Goal: Transaction & Acquisition: Purchase product/service

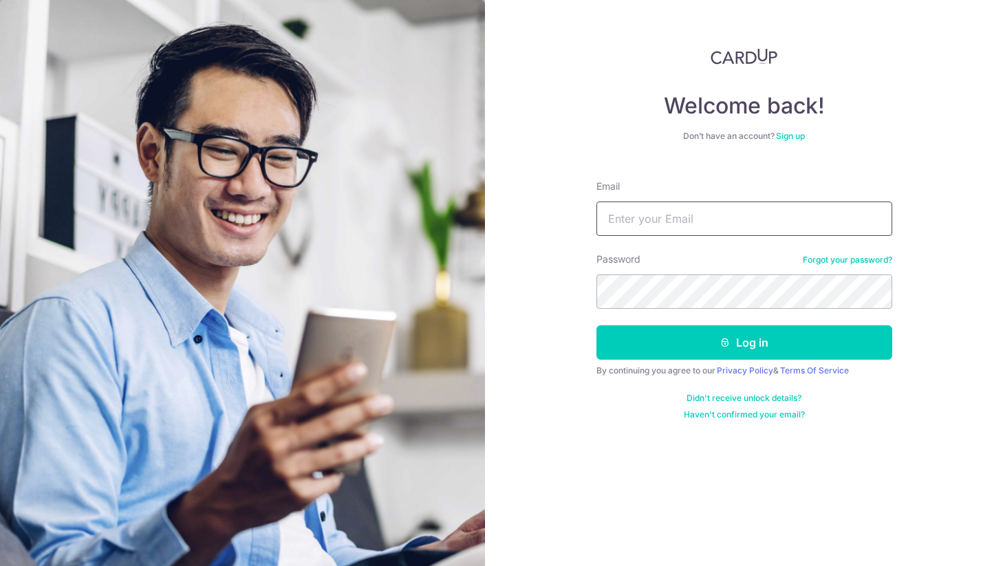
click at [677, 220] on input "Email" at bounding box center [745, 219] width 296 height 34
type input "nicholaschansm@gmail.com"
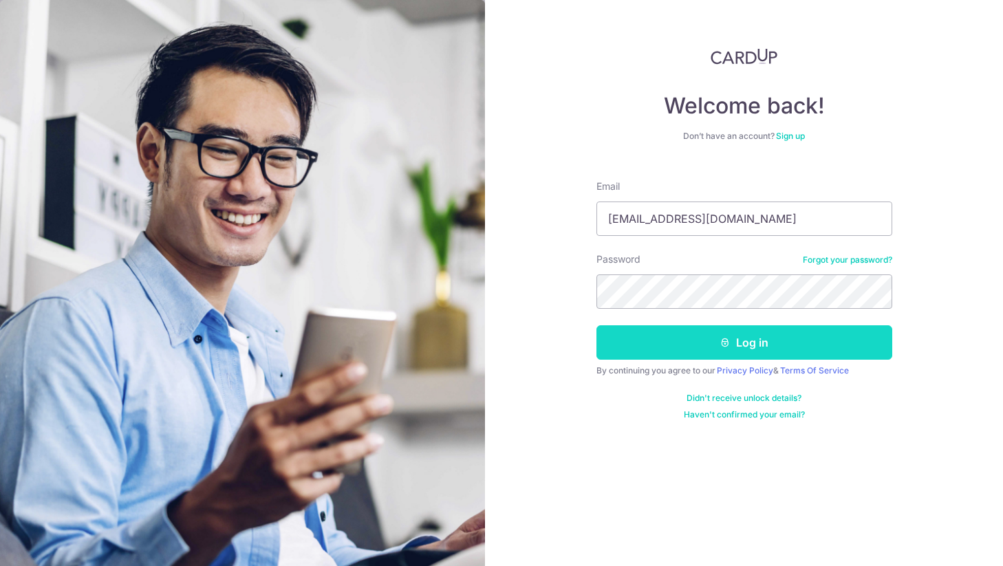
click at [737, 338] on button "Log in" at bounding box center [745, 342] width 296 height 34
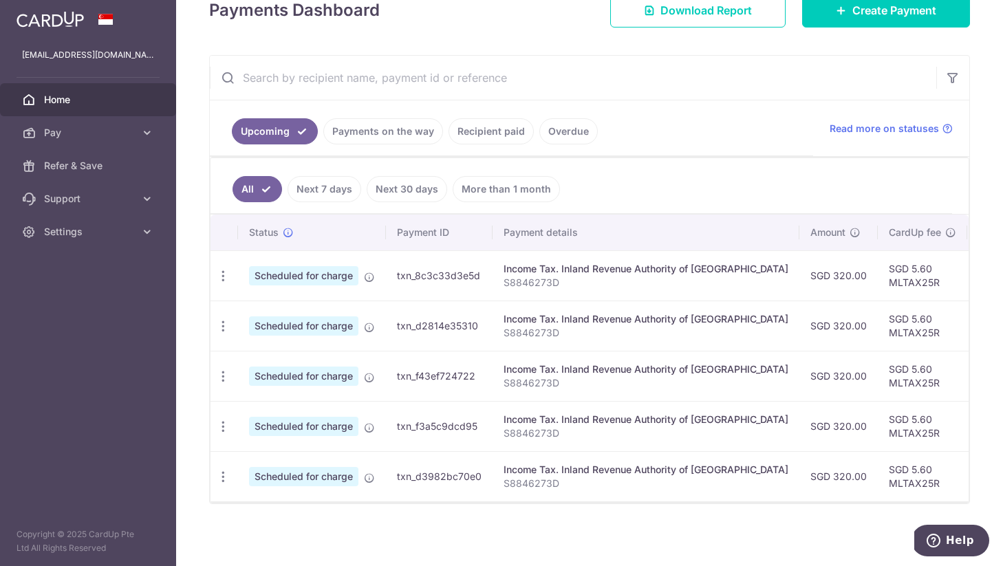
scroll to position [213, 0]
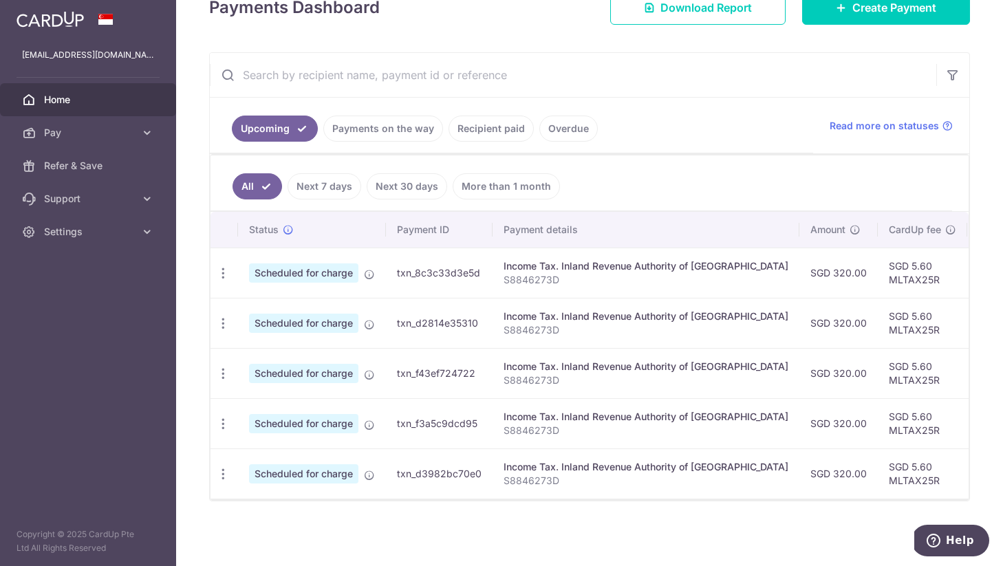
click at [502, 134] on link "Recipient paid" at bounding box center [491, 129] width 85 height 26
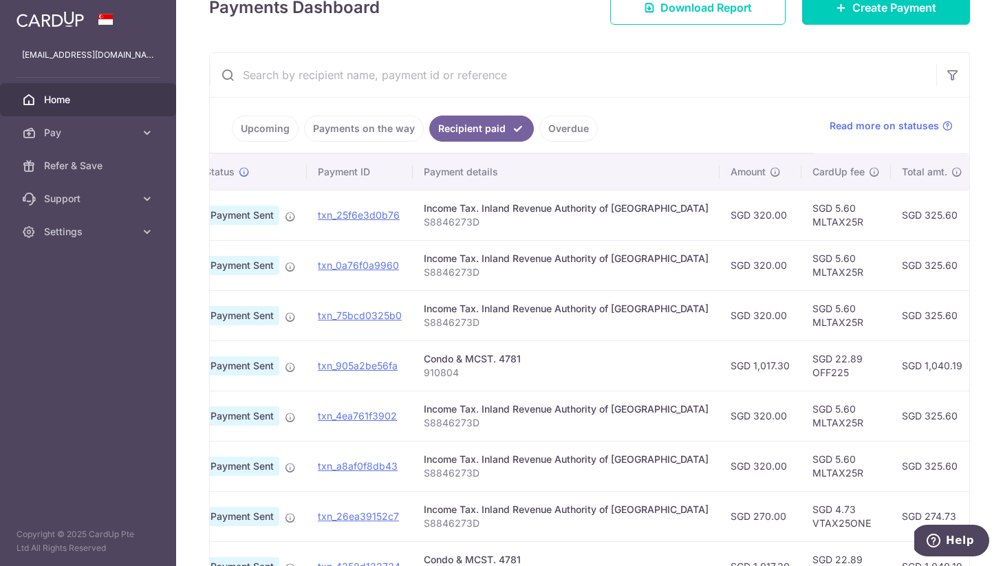
scroll to position [0, 40]
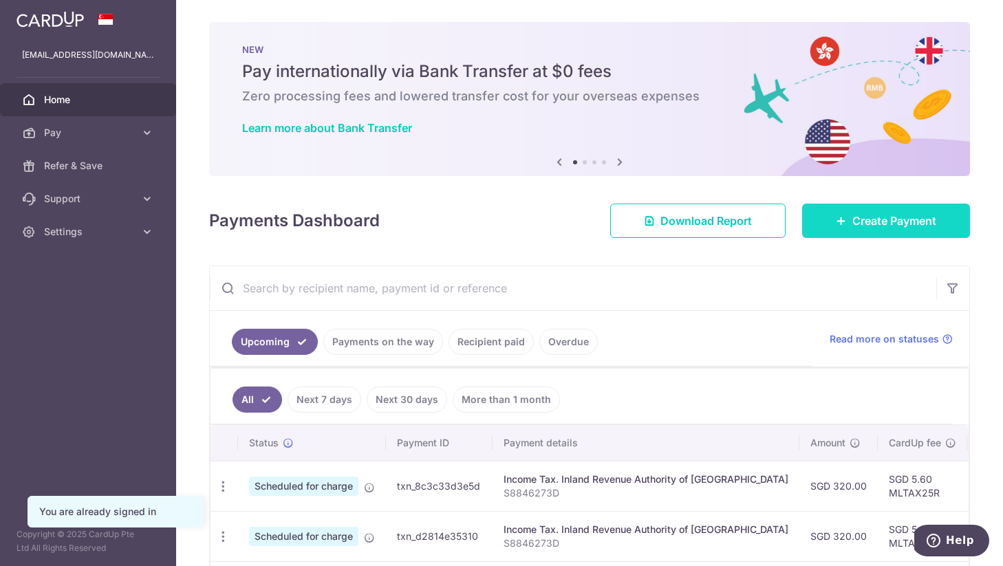
click at [897, 220] on span "Create Payment" at bounding box center [895, 221] width 84 height 17
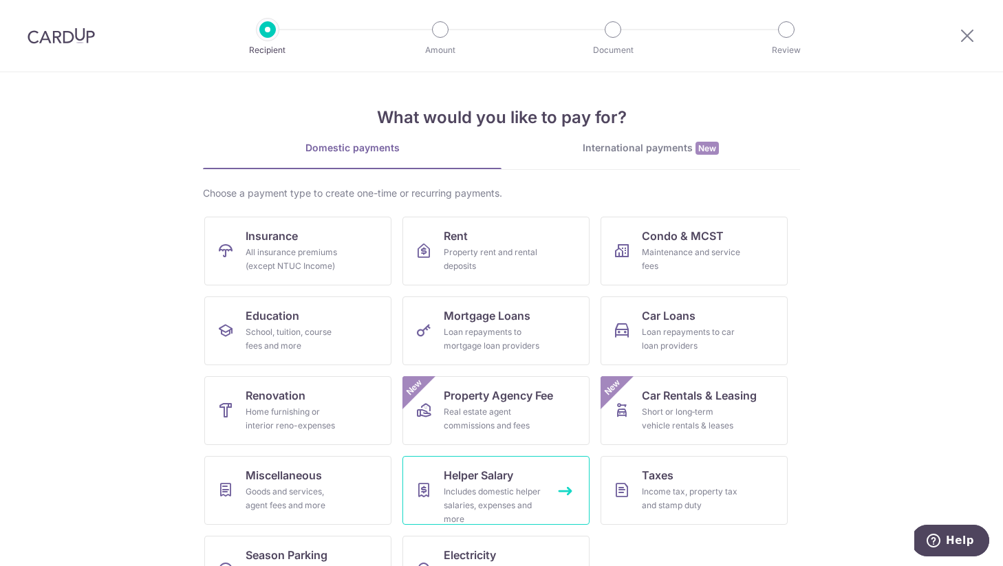
scroll to position [50, 0]
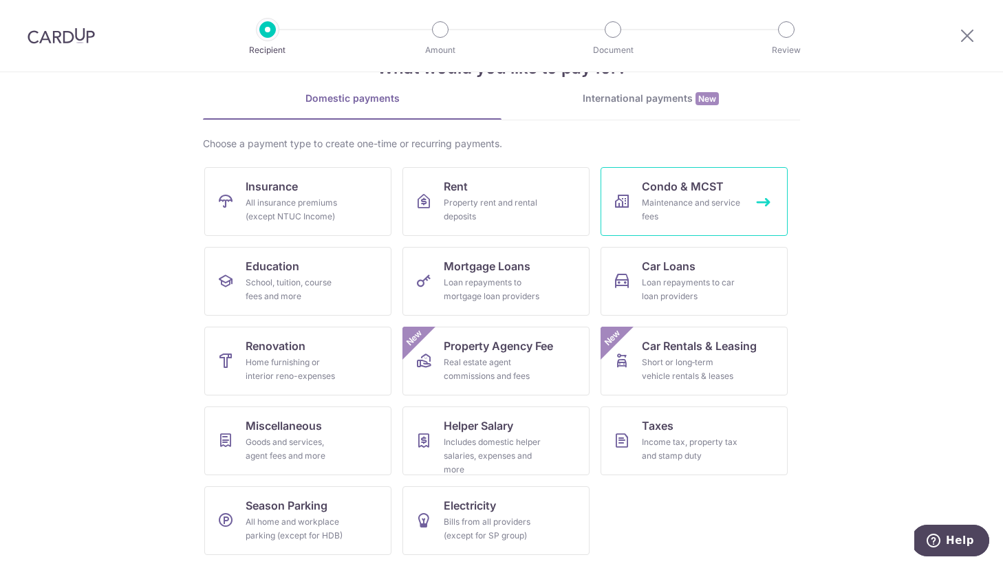
click at [707, 215] on div "Maintenance and service fees" at bounding box center [691, 210] width 99 height 28
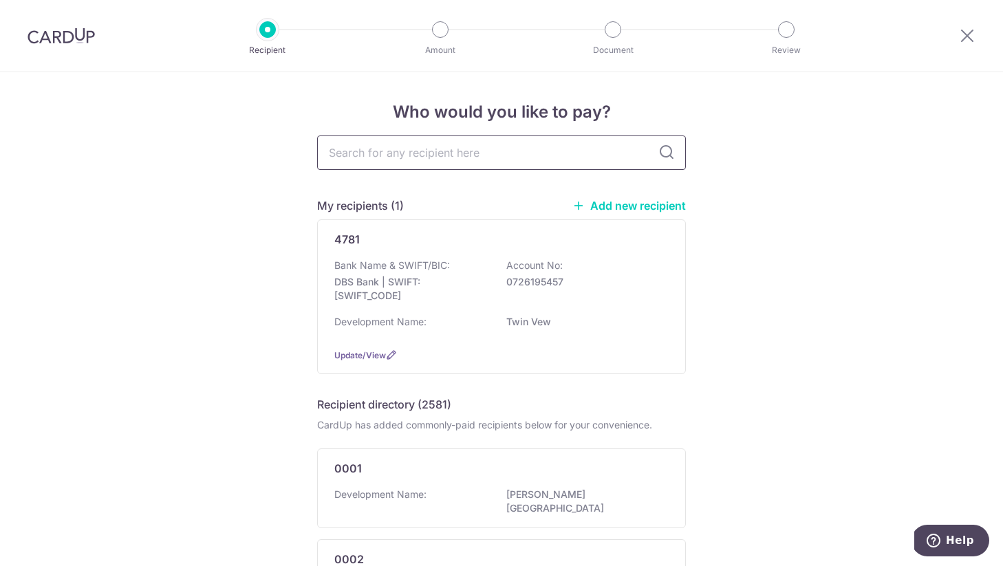
click at [473, 158] on input "text" at bounding box center [501, 153] width 369 height 34
click at [482, 150] on input "text" at bounding box center [501, 153] width 369 height 34
click at [473, 303] on div "Bank Name & SWIFT/BIC: DBS Bank | SWIFT: DBSSSGSGXXX Account No: 0726195457" at bounding box center [501, 284] width 334 height 51
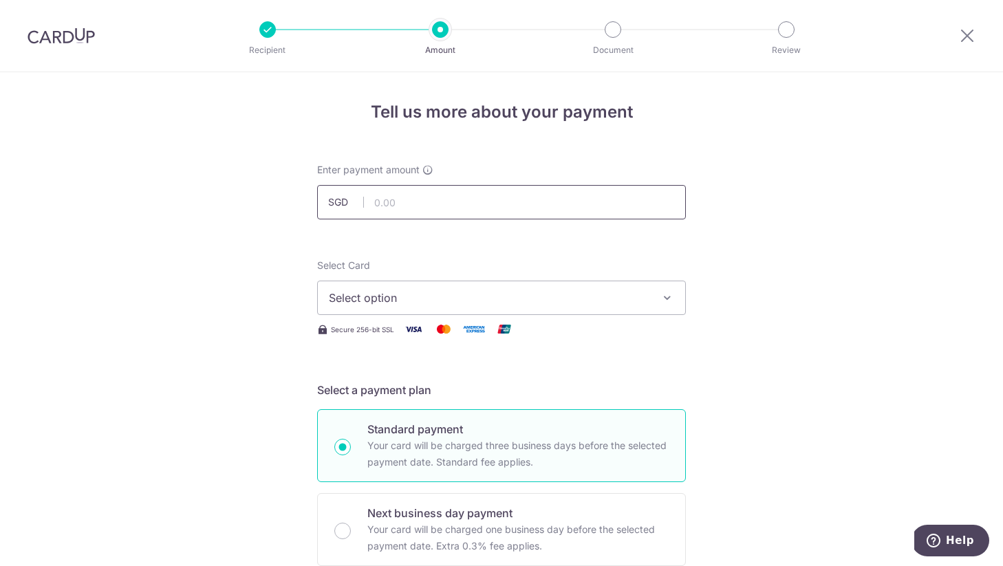
click at [438, 213] on input "text" at bounding box center [501, 202] width 369 height 34
type input "1,017.30"
click at [435, 305] on span "Select option" at bounding box center [489, 298] width 321 height 17
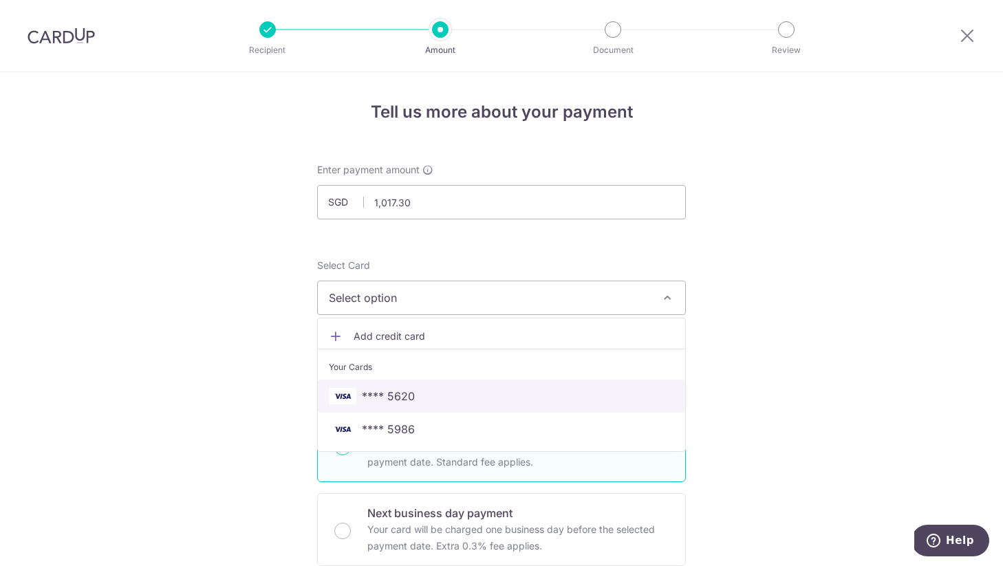
click at [413, 396] on span "**** 5620" at bounding box center [388, 396] width 53 height 17
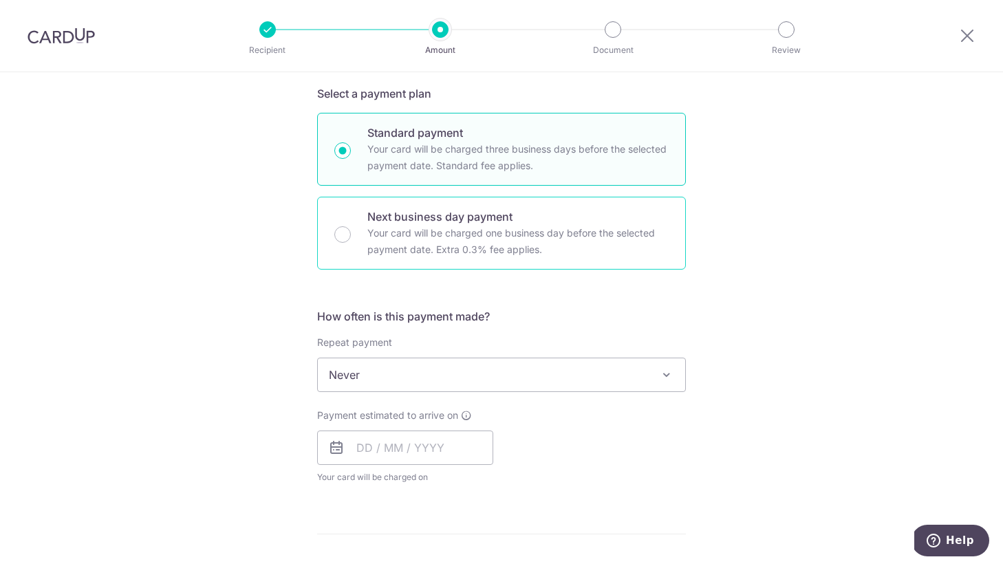
scroll to position [299, 0]
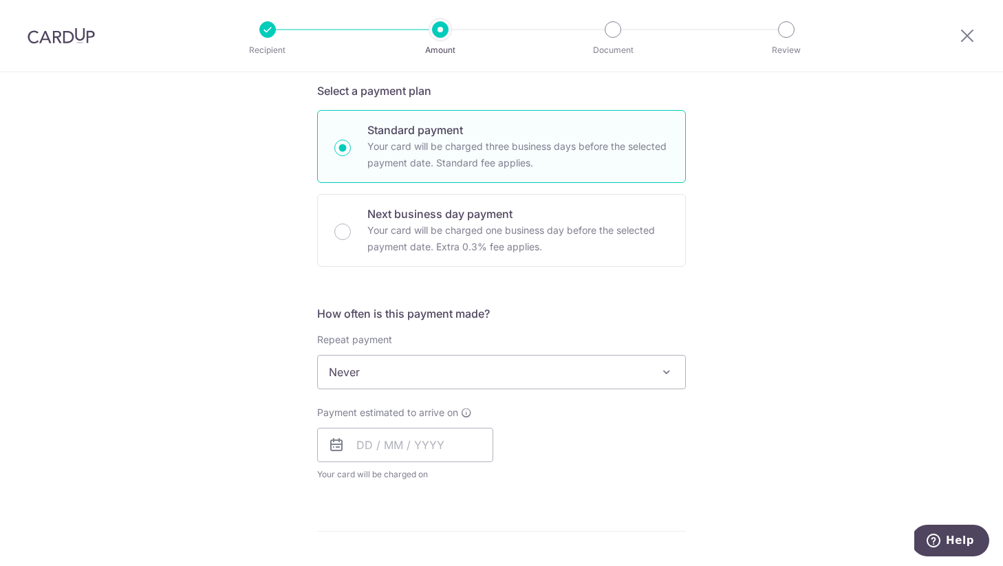
click at [497, 378] on span "Never" at bounding box center [501, 372] width 367 height 33
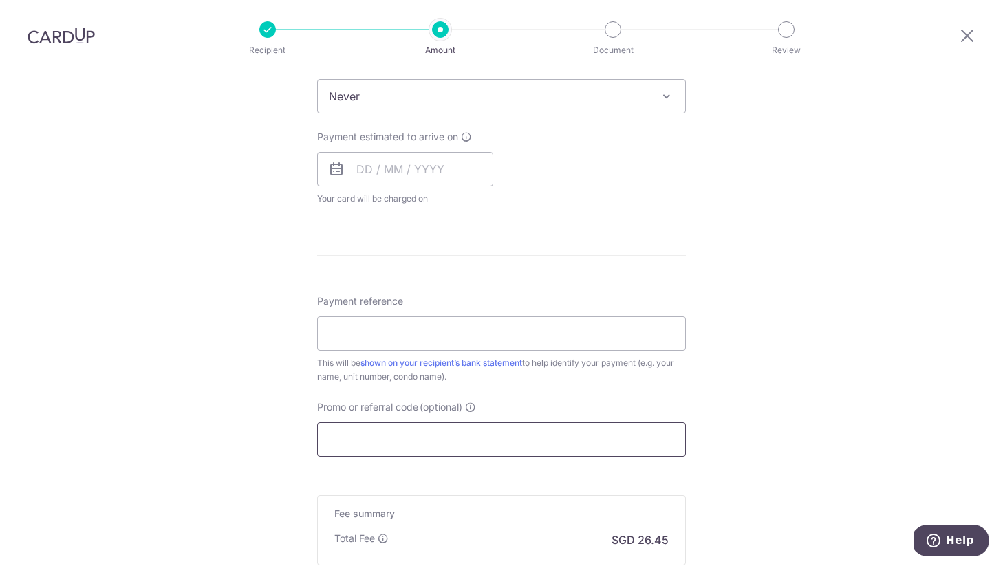
scroll to position [571, 0]
click at [352, 179] on input "text" at bounding box center [405, 173] width 176 height 34
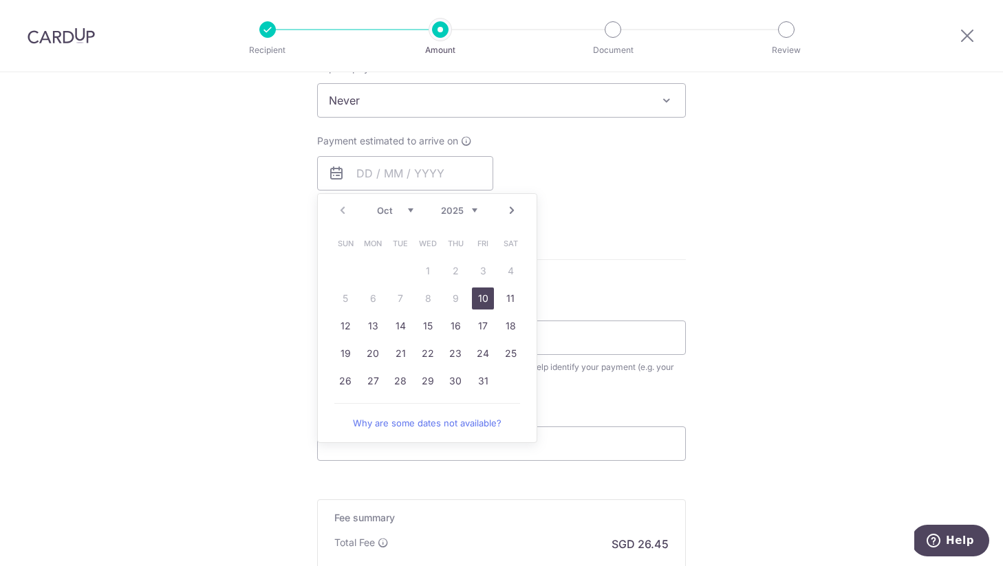
click at [557, 140] on div "Payment estimated to arrive on This is the date on which your recipient will re…" at bounding box center [501, 172] width 385 height 76
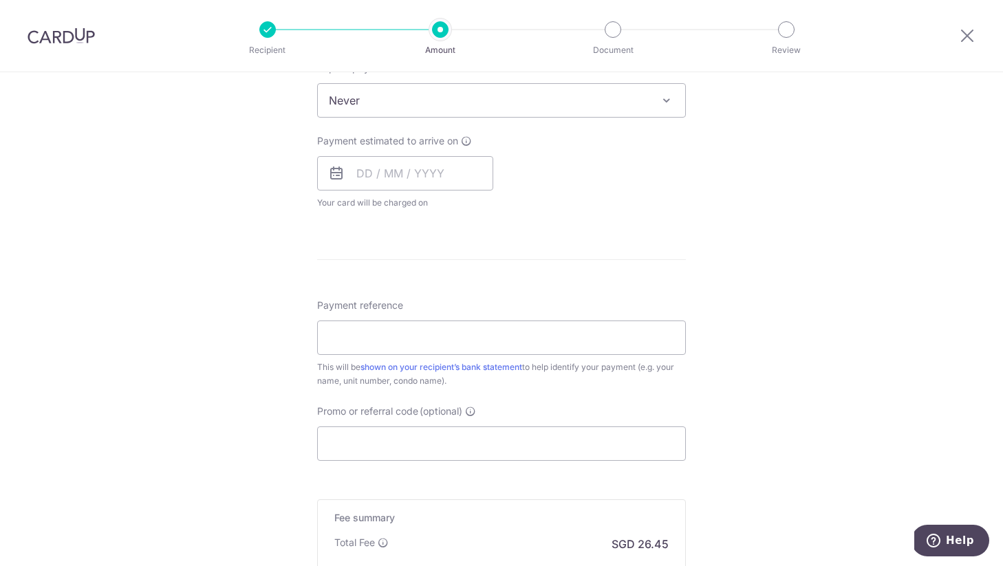
scroll to position [504, 0]
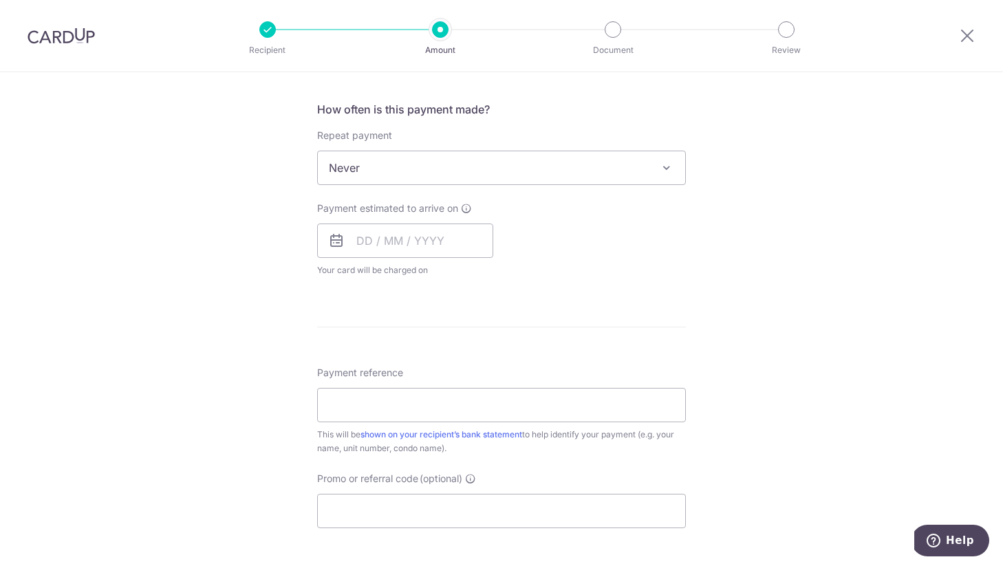
click at [557, 158] on span "Never" at bounding box center [501, 167] width 367 height 33
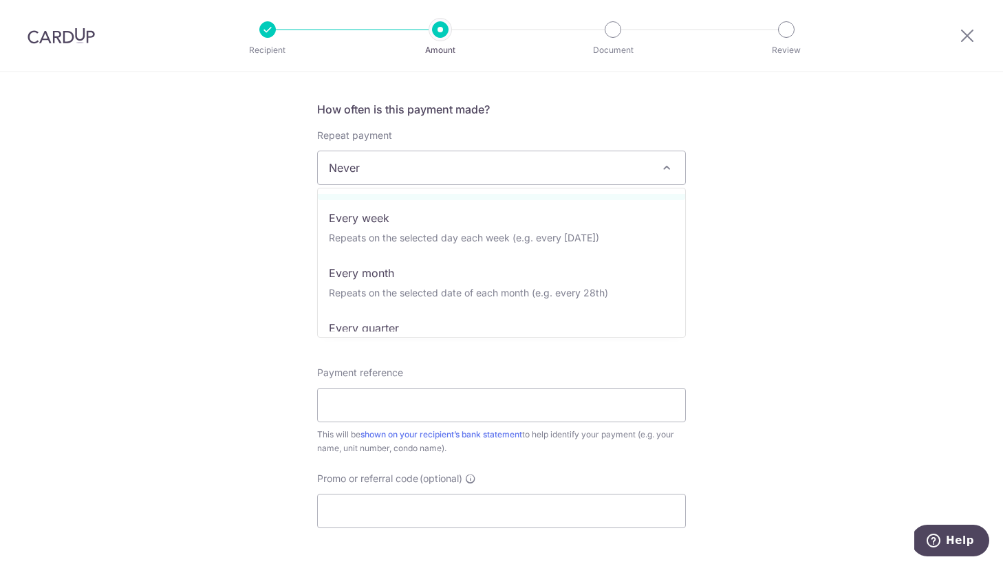
scroll to position [50, 0]
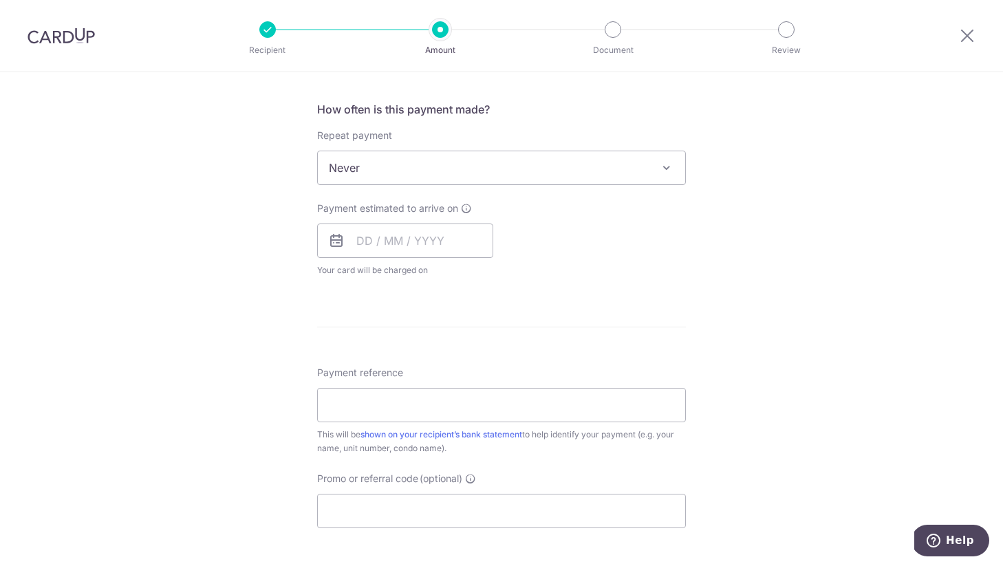
click at [752, 234] on div "Tell us more about your payment Enter payment amount SGD 1,017.30 1017.30 Selec…" at bounding box center [501, 191] width 1003 height 1245
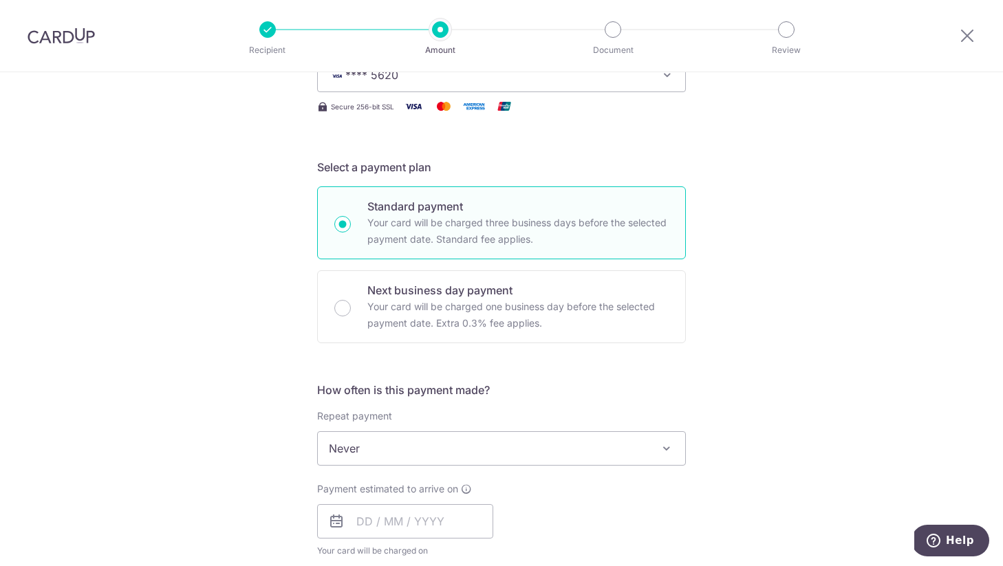
scroll to position [396, 0]
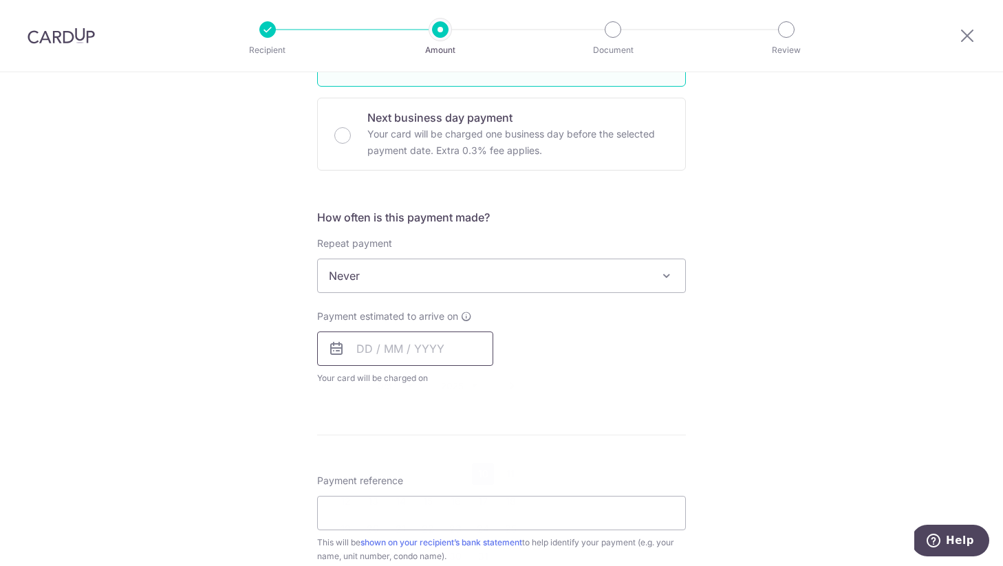
click at [344, 359] on input "text" at bounding box center [405, 349] width 176 height 34
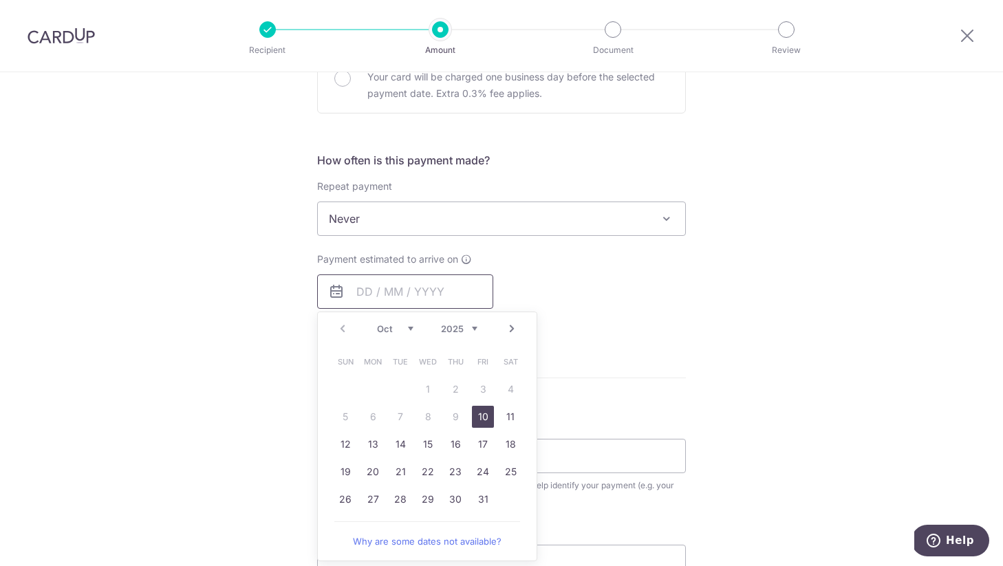
scroll to position [454, 0]
click at [403, 505] on link "28" at bounding box center [400, 498] width 22 height 22
type input "28/10/2025"
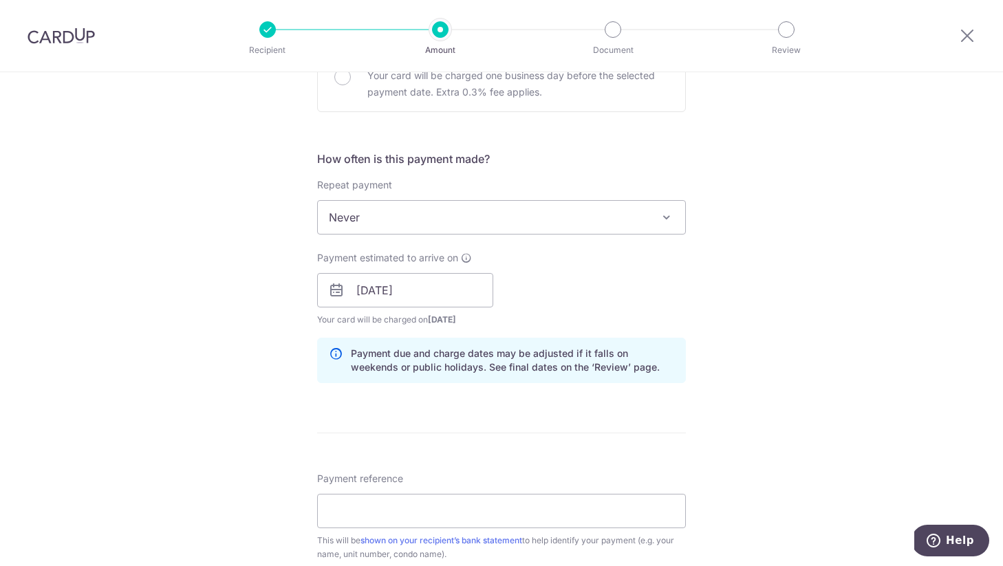
click at [462, 363] on p "Payment due and charge dates may be adjusted if it falls on weekends or public …" at bounding box center [512, 361] width 323 height 28
click at [429, 284] on input "28/10/2025" at bounding box center [405, 290] width 176 height 34
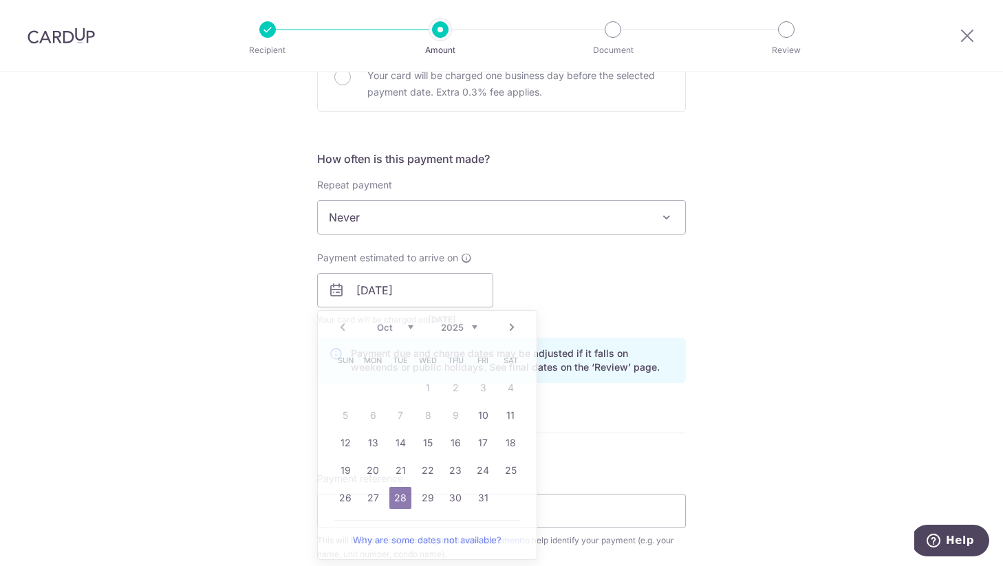
click at [628, 287] on div "Payment estimated to arrive on 28/10/2025 Prev Next Oct Nov Dec 2025 2026 2027 …" at bounding box center [501, 289] width 385 height 76
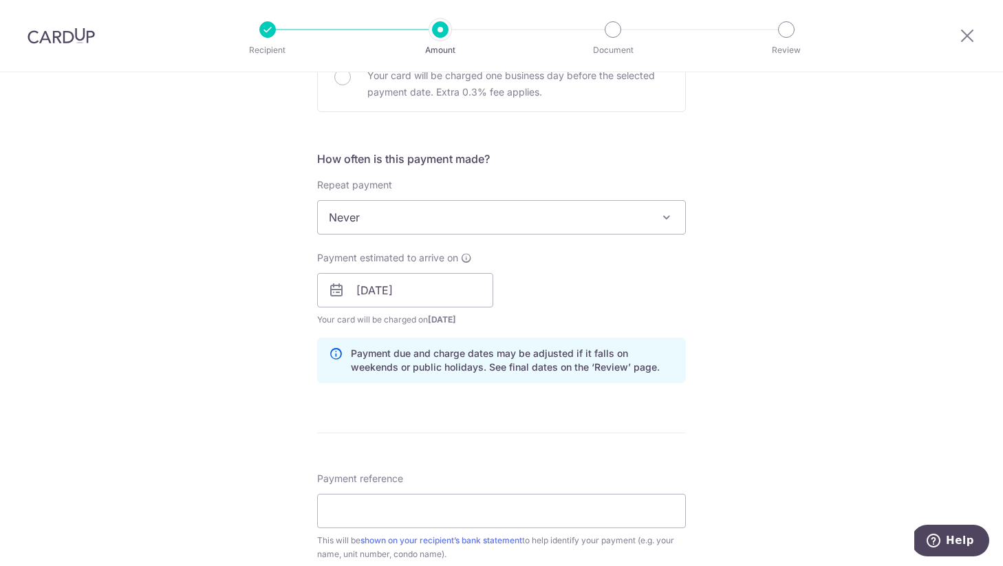
click at [628, 287] on div "Payment estimated to arrive on 28/10/2025 Prev Next Oct Nov Dec 2025 2026 2027 …" at bounding box center [501, 289] width 385 height 76
click at [640, 518] on input "Payment reference" at bounding box center [501, 511] width 369 height 34
type input "910804"
click at [472, 288] on input "28/10/2025" at bounding box center [405, 290] width 176 height 34
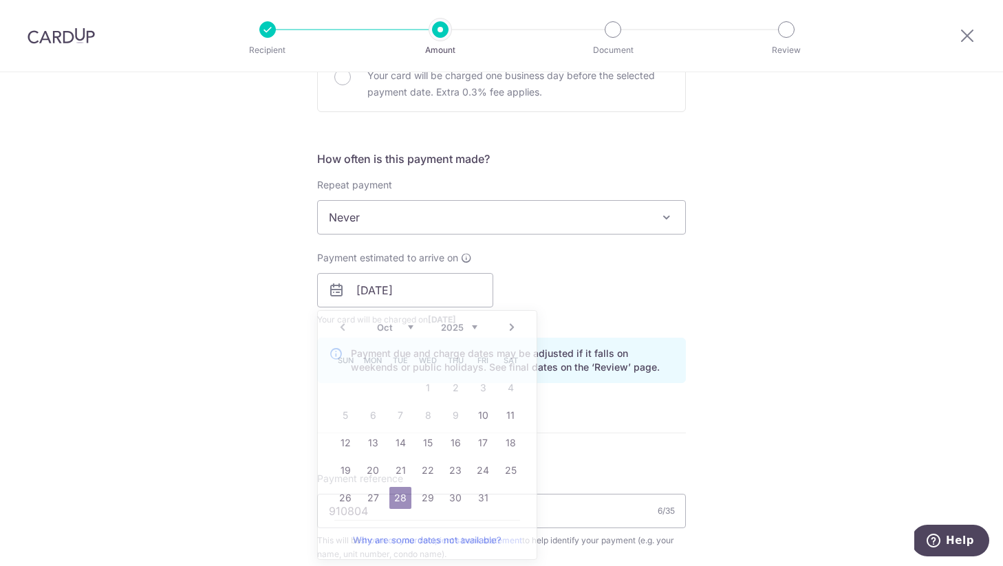
click at [547, 279] on div "Payment estimated to arrive on 28/10/2025 Prev Next Oct Nov Dec 2025 2026 2027 …" at bounding box center [501, 289] width 385 height 76
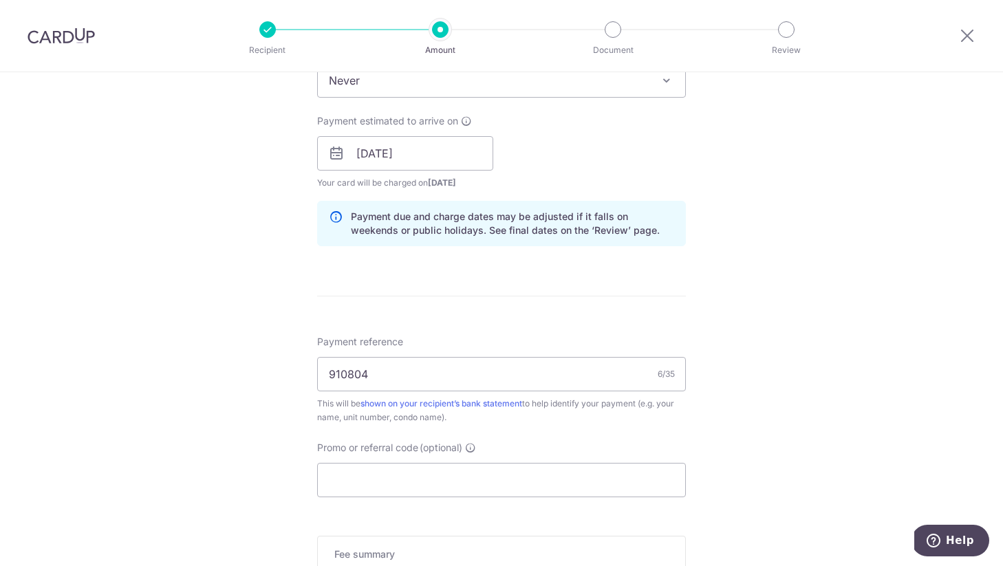
scroll to position [597, 0]
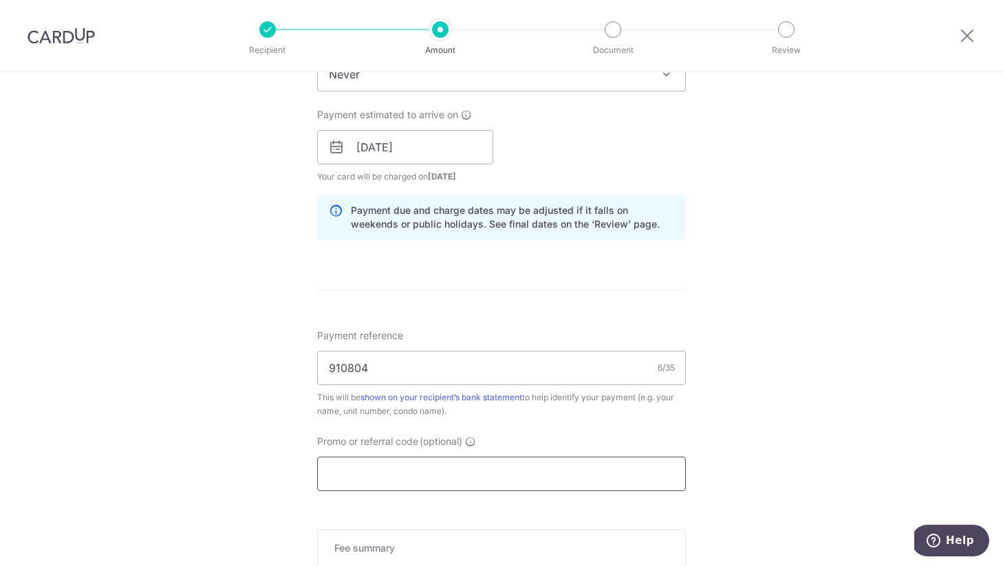
click at [541, 482] on input "Promo or referral code (optional)" at bounding box center [501, 474] width 369 height 34
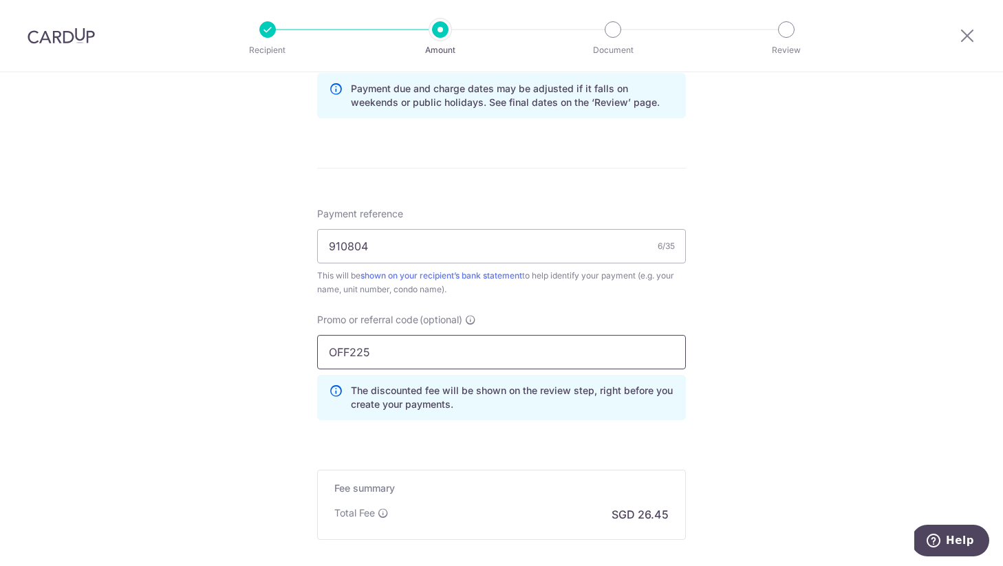
scroll to position [815, 0]
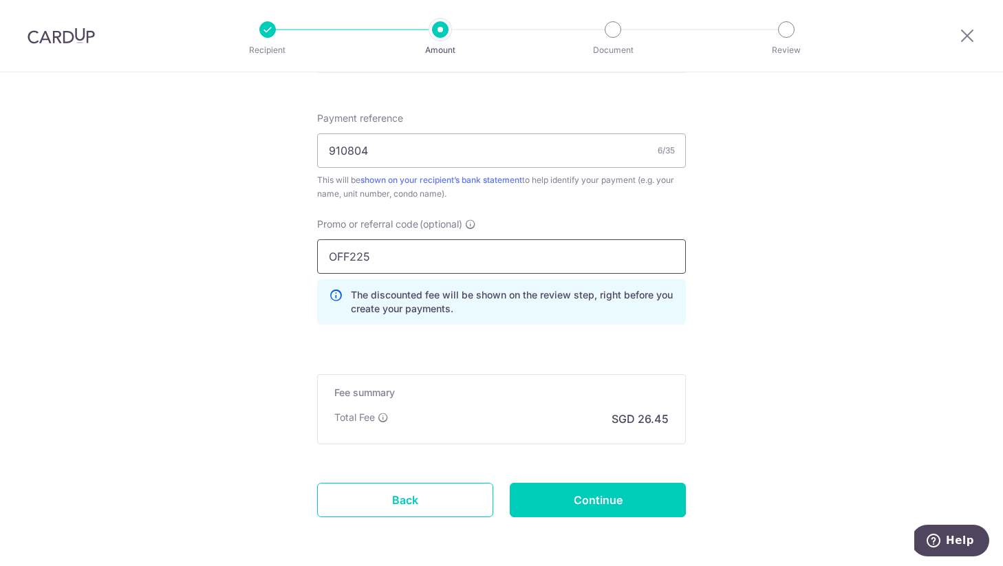
type input "OFF225"
click at [554, 502] on input "Continue" at bounding box center [598, 500] width 176 height 34
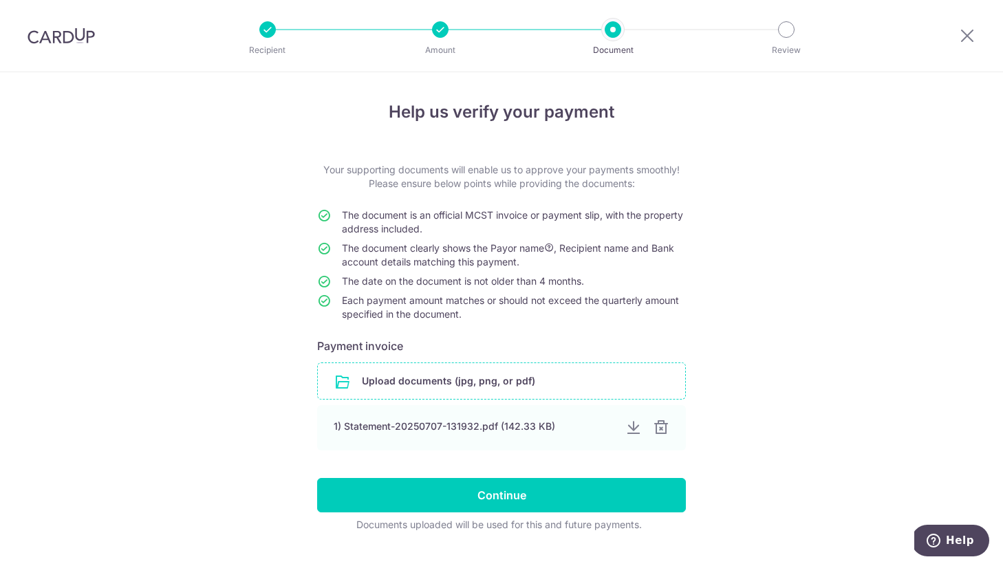
click at [449, 387] on input "file" at bounding box center [501, 381] width 367 height 36
click at [659, 429] on div at bounding box center [660, 428] width 17 height 17
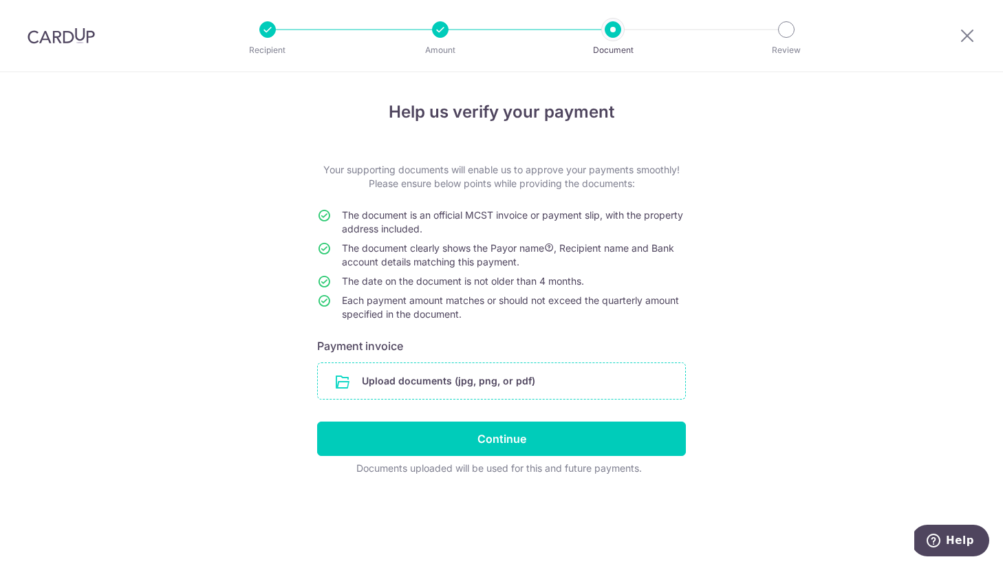
click at [511, 392] on input "file" at bounding box center [501, 381] width 367 height 36
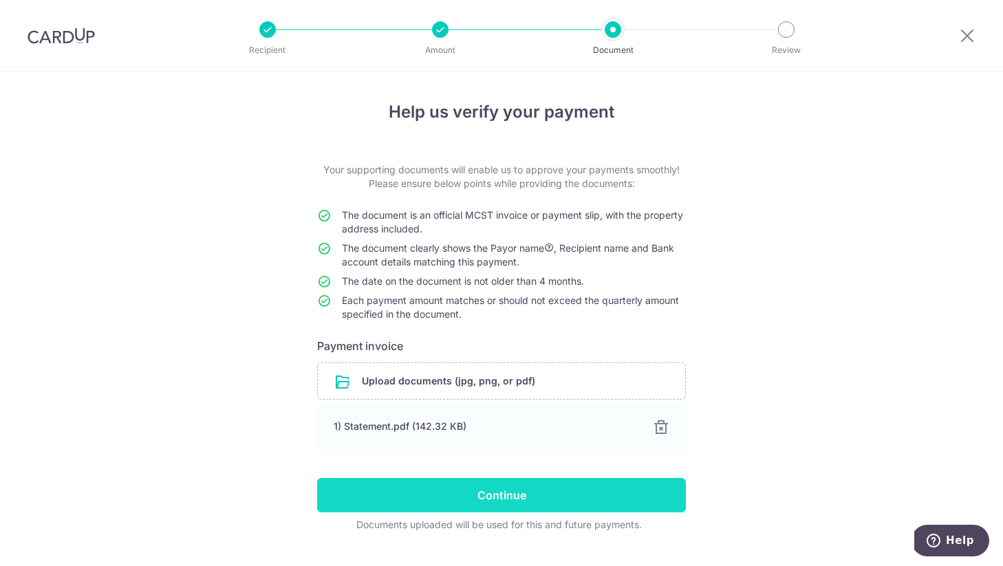
click at [570, 506] on input "Continue" at bounding box center [501, 495] width 369 height 34
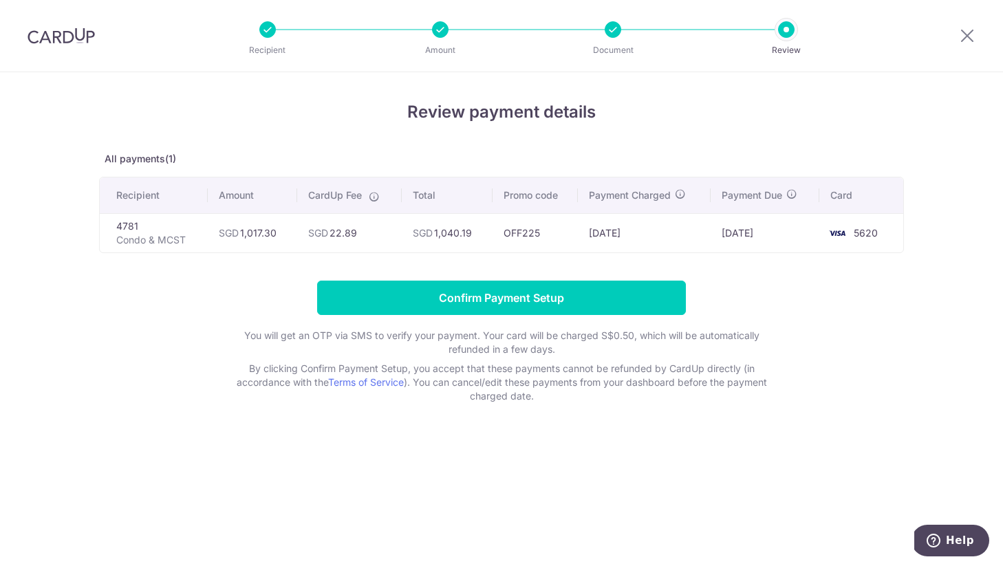
click at [353, 235] on td "SGD 22.89" at bounding box center [349, 232] width 105 height 39
click at [270, 275] on div "Review payment details All payments(1) Recipient Amount CardUp Fee Total Promo …" at bounding box center [501, 251] width 805 height 303
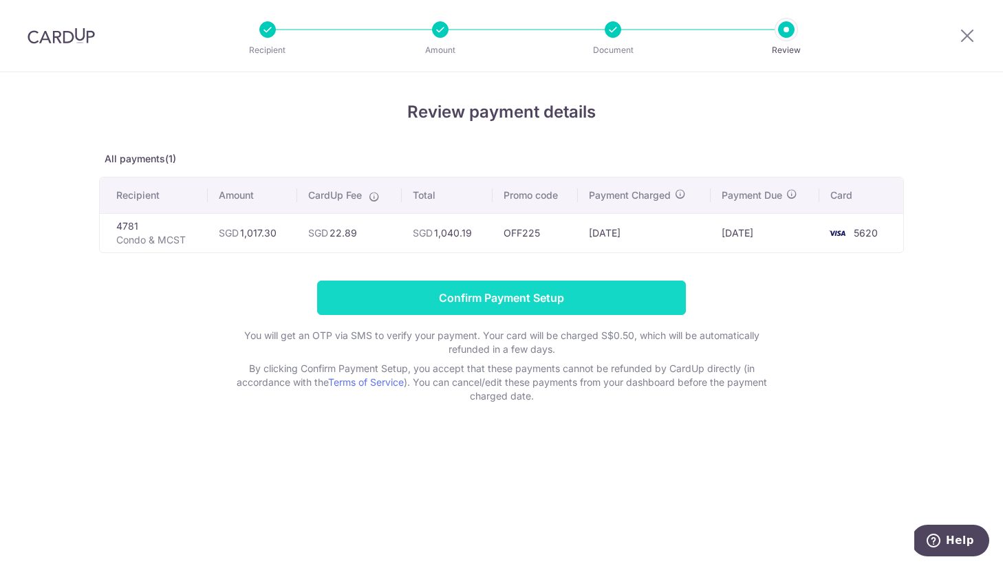
click at [631, 298] on input "Confirm Payment Setup" at bounding box center [501, 298] width 369 height 34
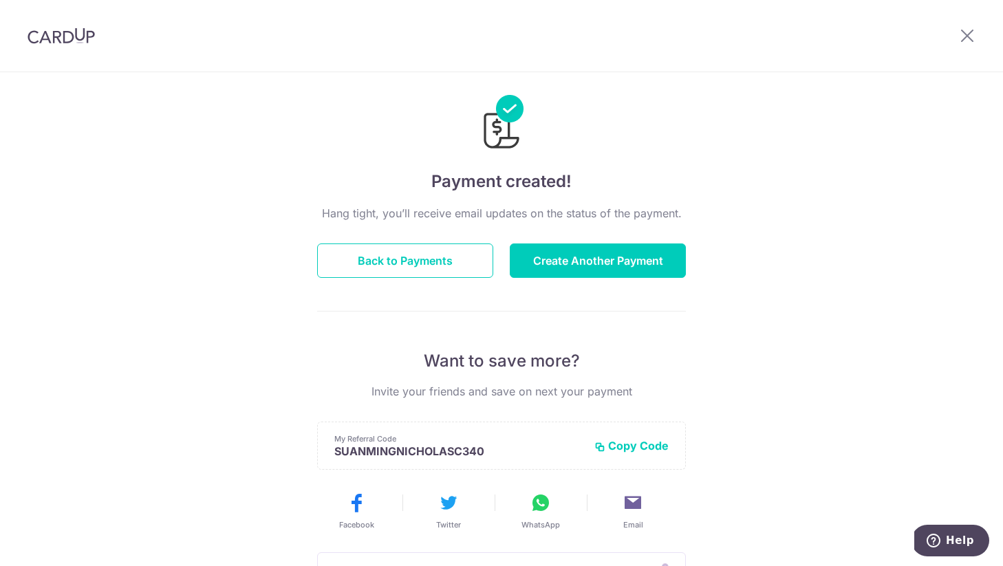
scroll to position [18, 0]
